Goal: Information Seeking & Learning: Learn about a topic

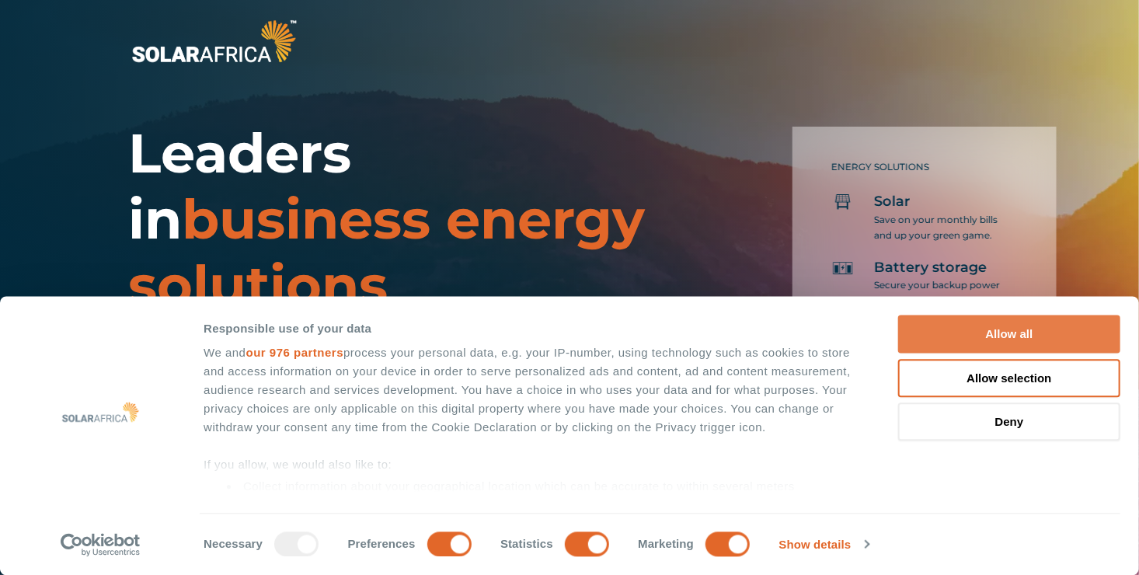
click at [1027, 340] on button "Allow all" at bounding box center [1009, 335] width 222 height 38
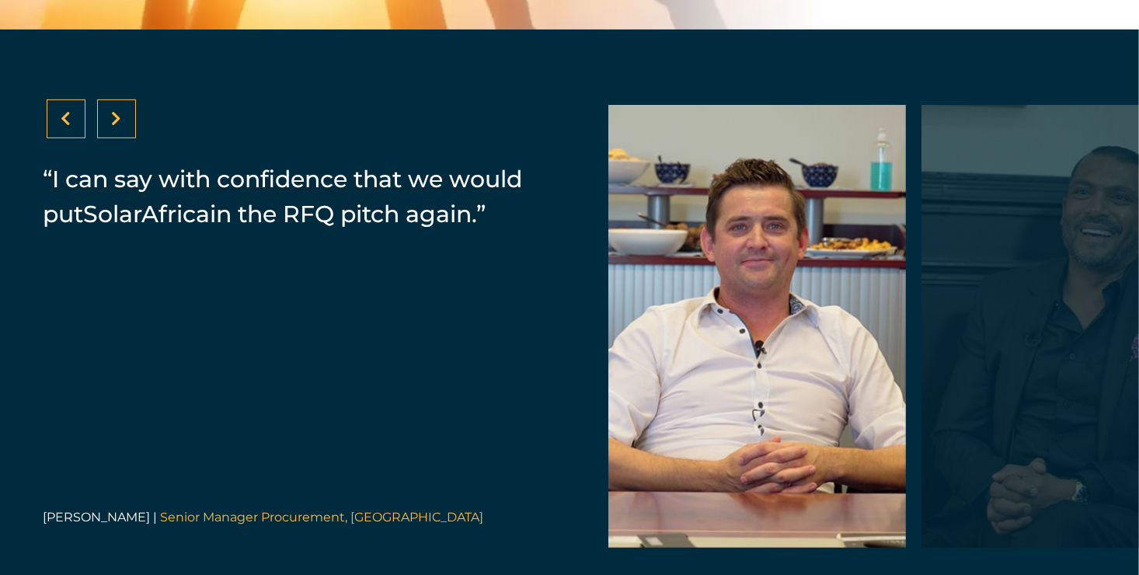
scroll to position [3181, 0]
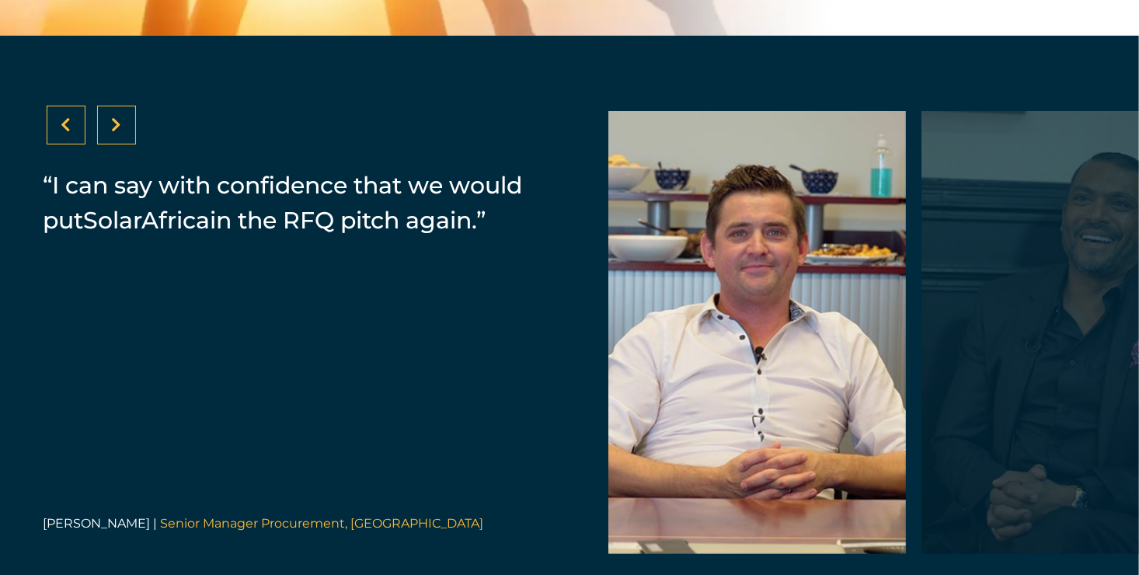
click at [134, 141] on div at bounding box center [116, 125] width 39 height 39
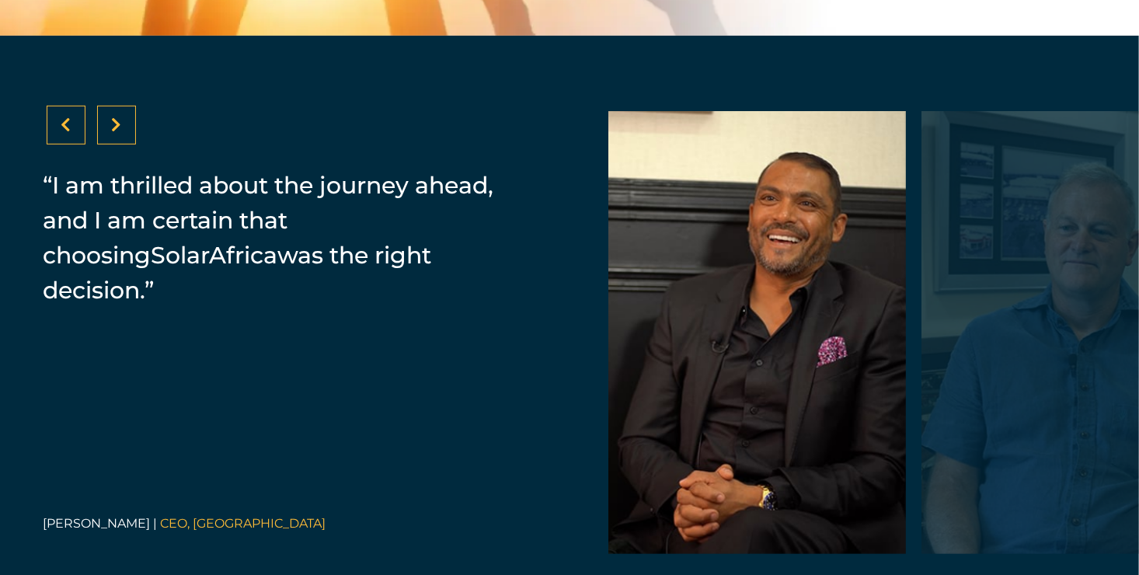
click at [134, 141] on div at bounding box center [116, 125] width 39 height 39
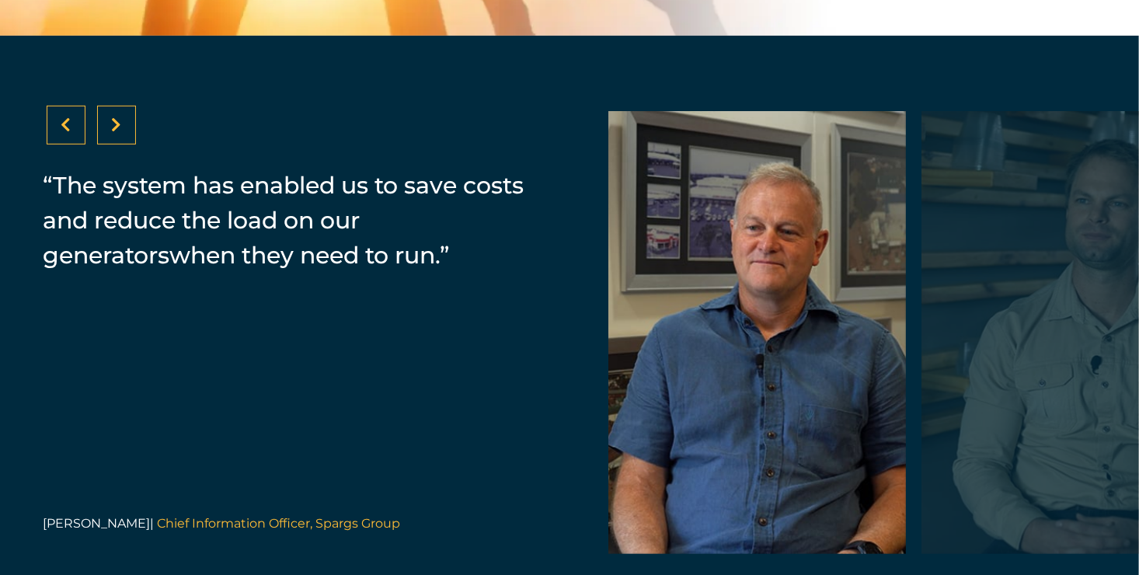
click at [134, 141] on div at bounding box center [116, 125] width 39 height 39
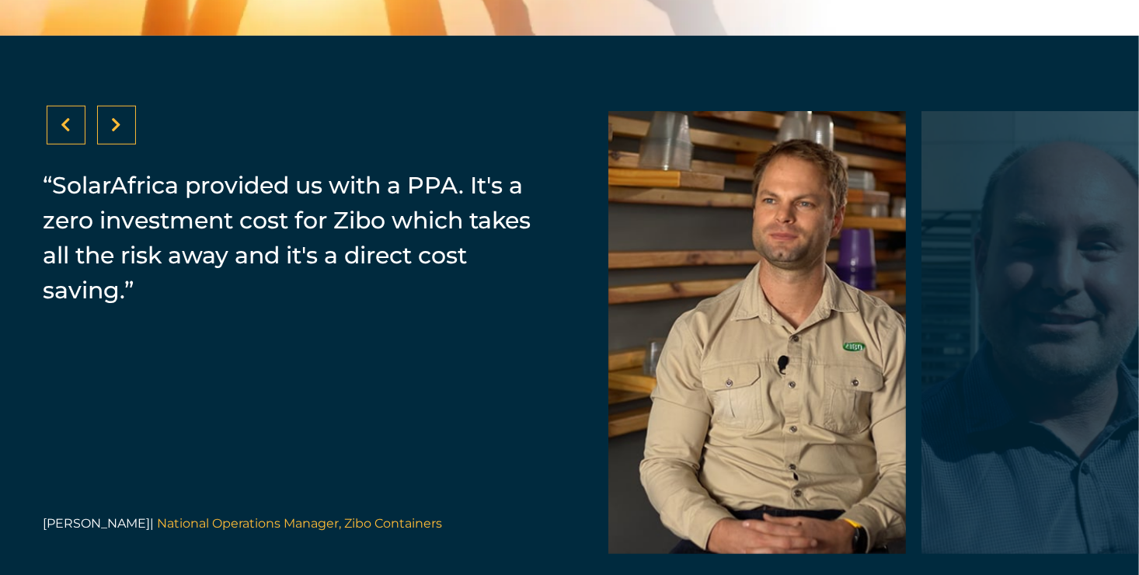
click at [134, 141] on div at bounding box center [116, 125] width 39 height 39
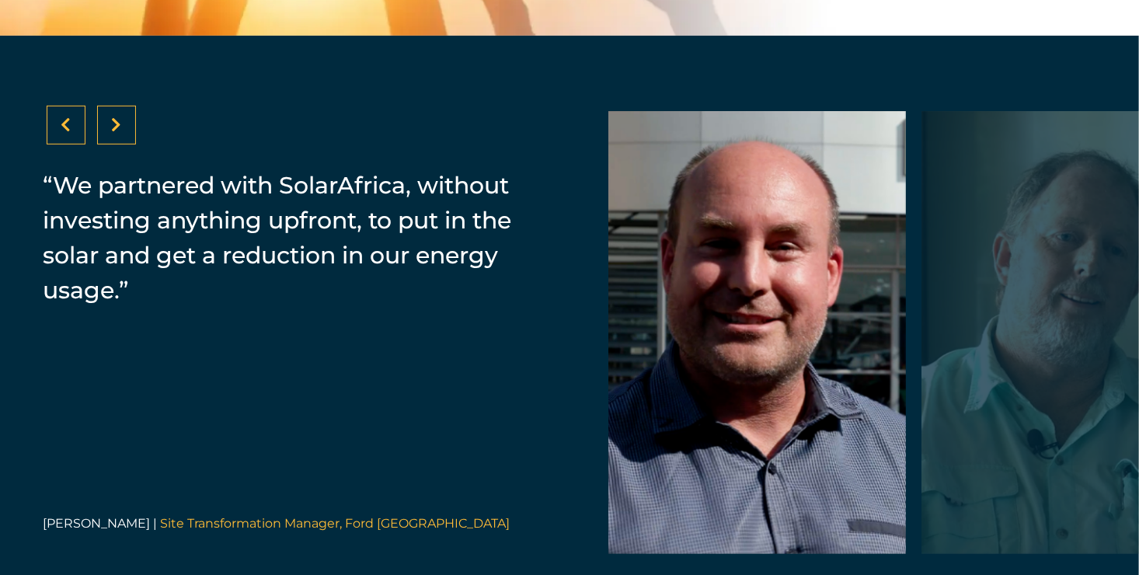
click at [134, 141] on div at bounding box center [116, 125] width 39 height 39
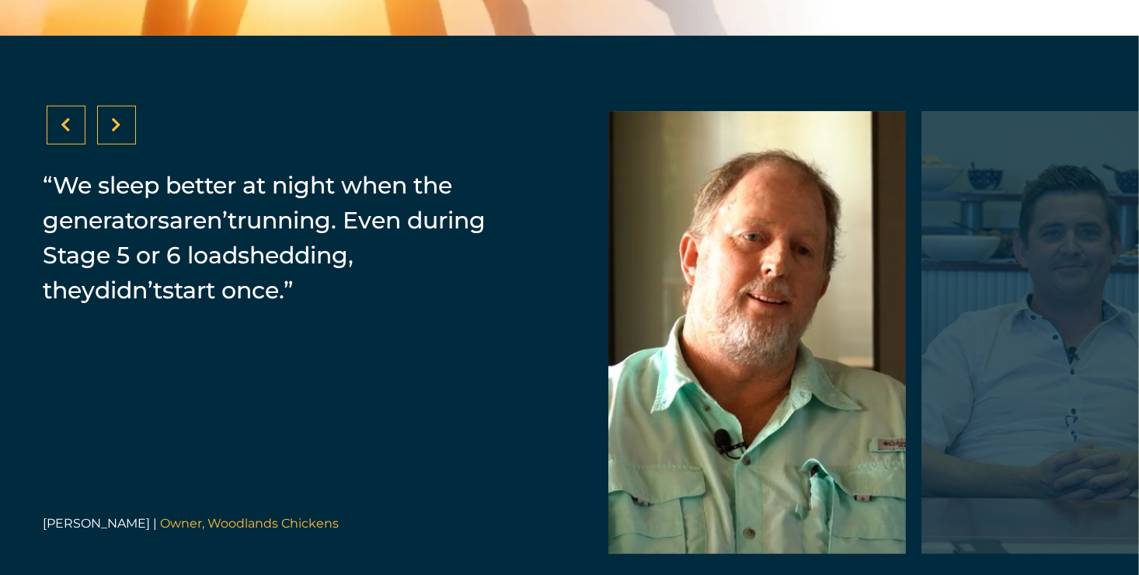
click at [134, 141] on div at bounding box center [116, 125] width 39 height 39
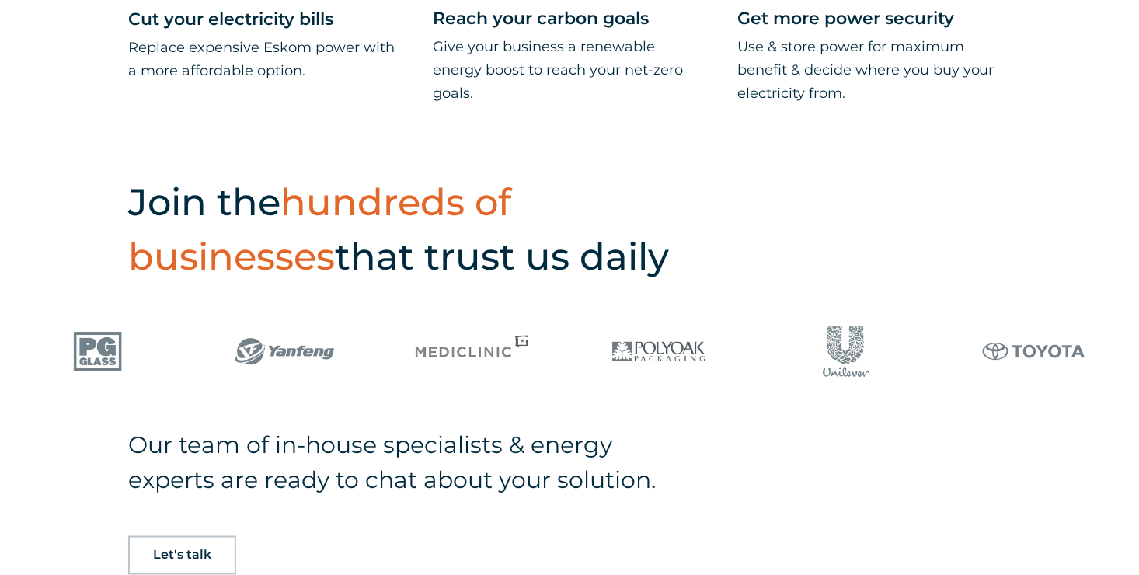
scroll to position [815, 0]
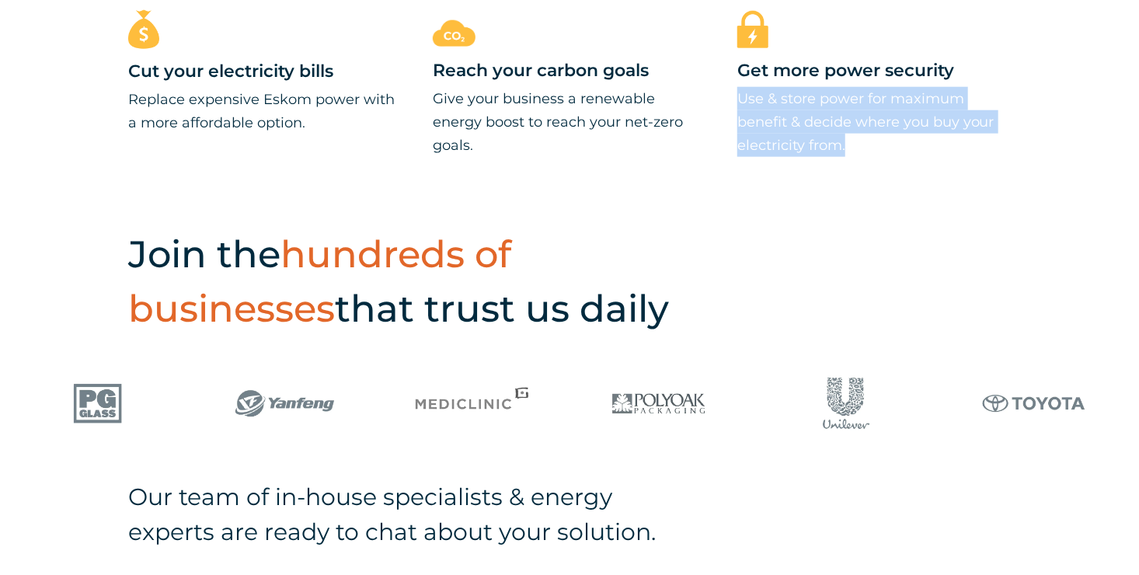
drag, startPoint x: 1125, startPoint y: 141, endPoint x: 1115, endPoint y: 65, distance: 77.5
click at [1115, 65] on div "Cut your electricity bills Replace expensive Eskom power with a more affordable…" at bounding box center [569, 114] width 1139 height 209
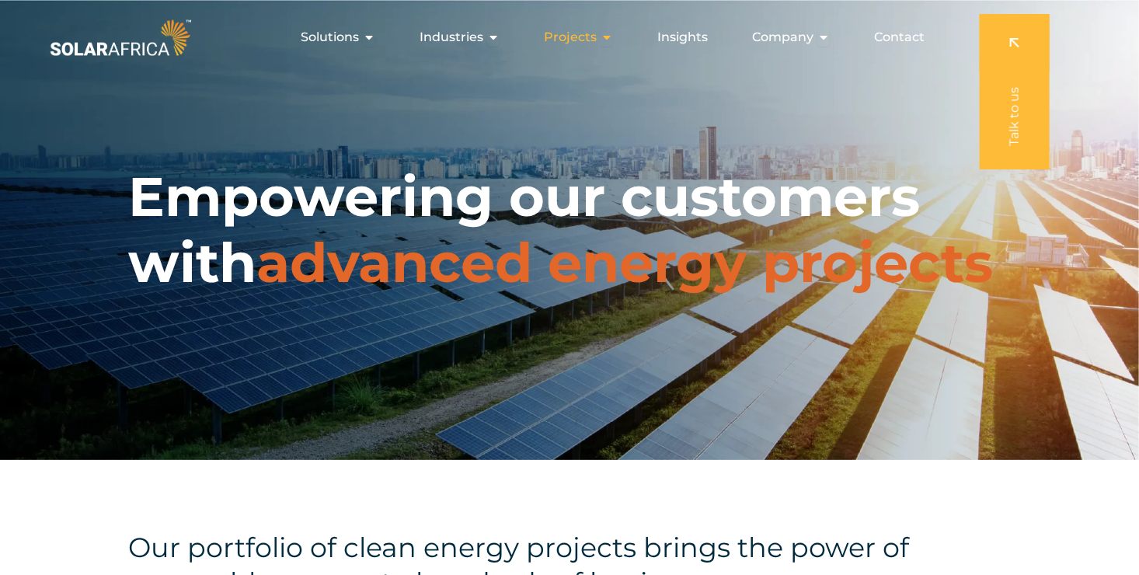
click at [612, 37] on icon "Menu" at bounding box center [607, 37] width 12 height 12
